Goal: Check status: Check status

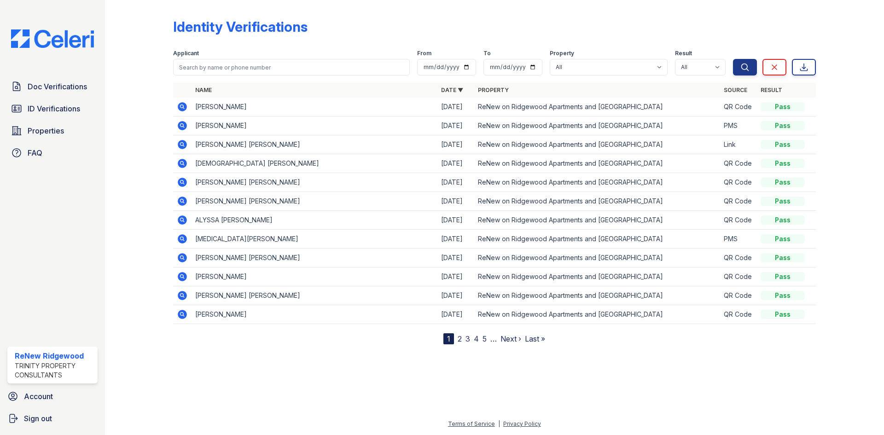
click at [158, 122] on div at bounding box center [146, 174] width 53 height 341
click at [181, 108] on icon at bounding box center [182, 106] width 9 height 9
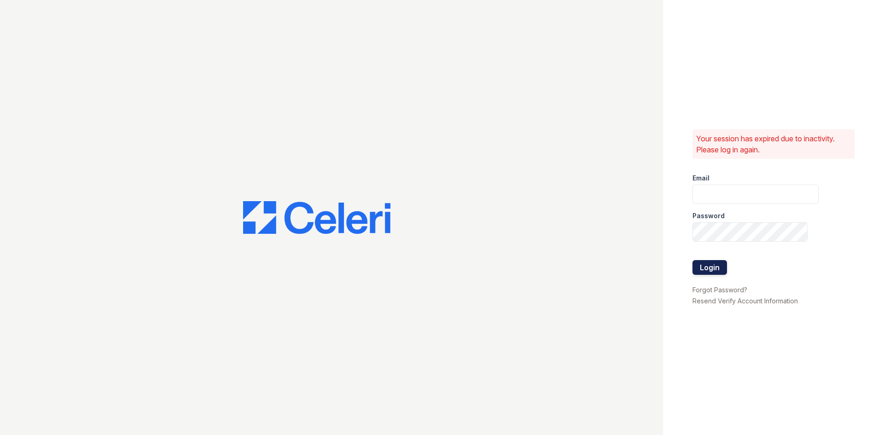
type input "renewonridgewoodtemp@trinity-pm.com"
click at [709, 272] on button "Login" at bounding box center [709, 267] width 35 height 15
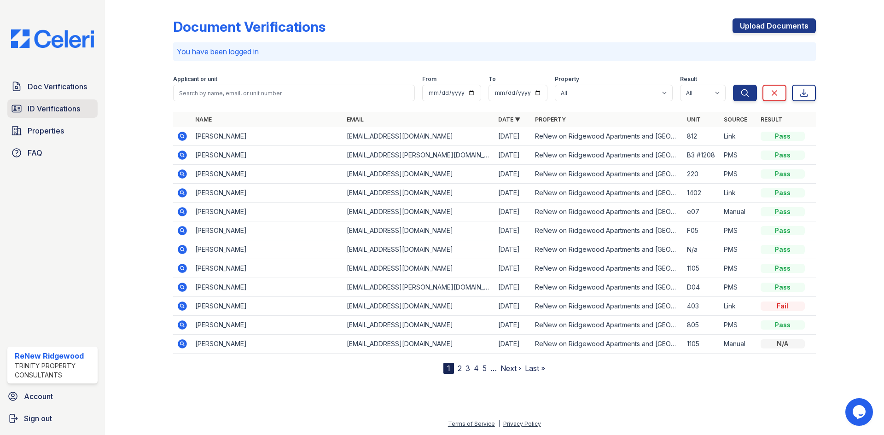
click at [57, 112] on span "ID Verifications" at bounding box center [54, 108] width 52 height 11
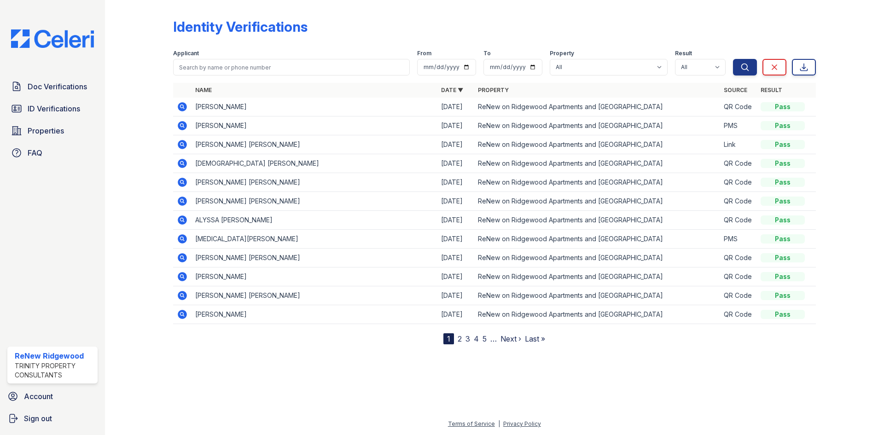
click at [184, 107] on icon at bounding box center [182, 106] width 9 height 9
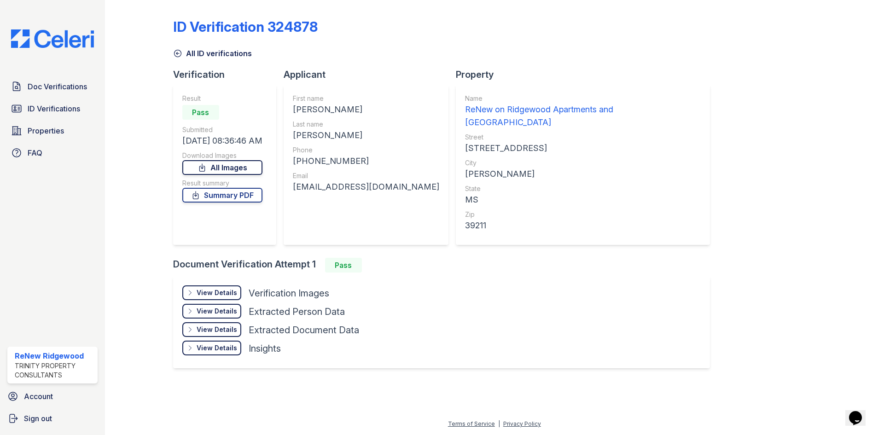
click at [243, 169] on link "All Images" at bounding box center [222, 167] width 80 height 15
click at [143, 180] on div at bounding box center [146, 192] width 53 height 377
click at [213, 200] on link "Summary PDF" at bounding box center [222, 195] width 80 height 15
click at [73, 108] on span "ID Verifications" at bounding box center [54, 108] width 52 height 11
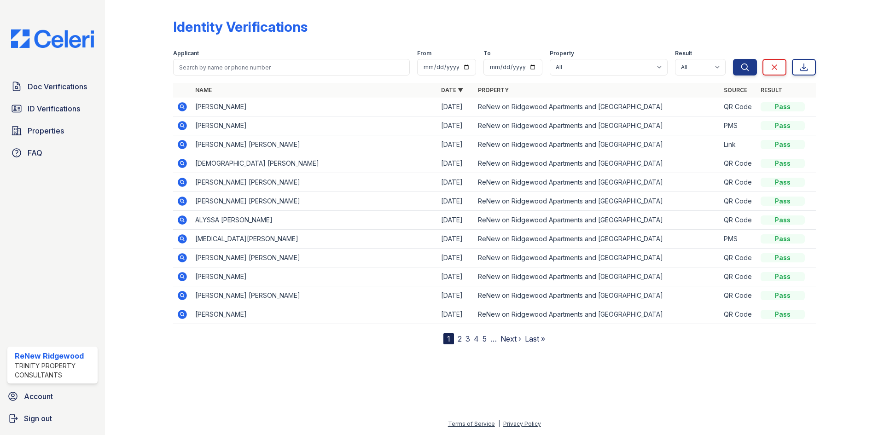
click at [190, 130] on td at bounding box center [182, 125] width 18 height 19
click at [184, 128] on icon at bounding box center [182, 125] width 11 height 11
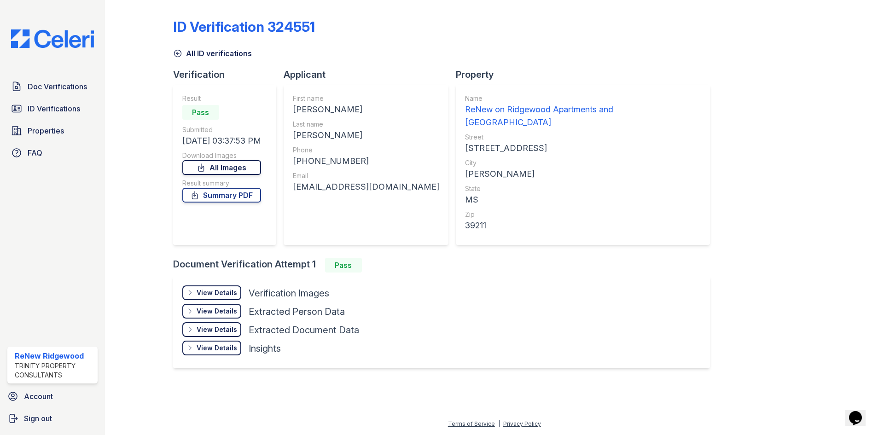
click at [245, 166] on link "All Images" at bounding box center [221, 167] width 79 height 15
